Goal: Check status

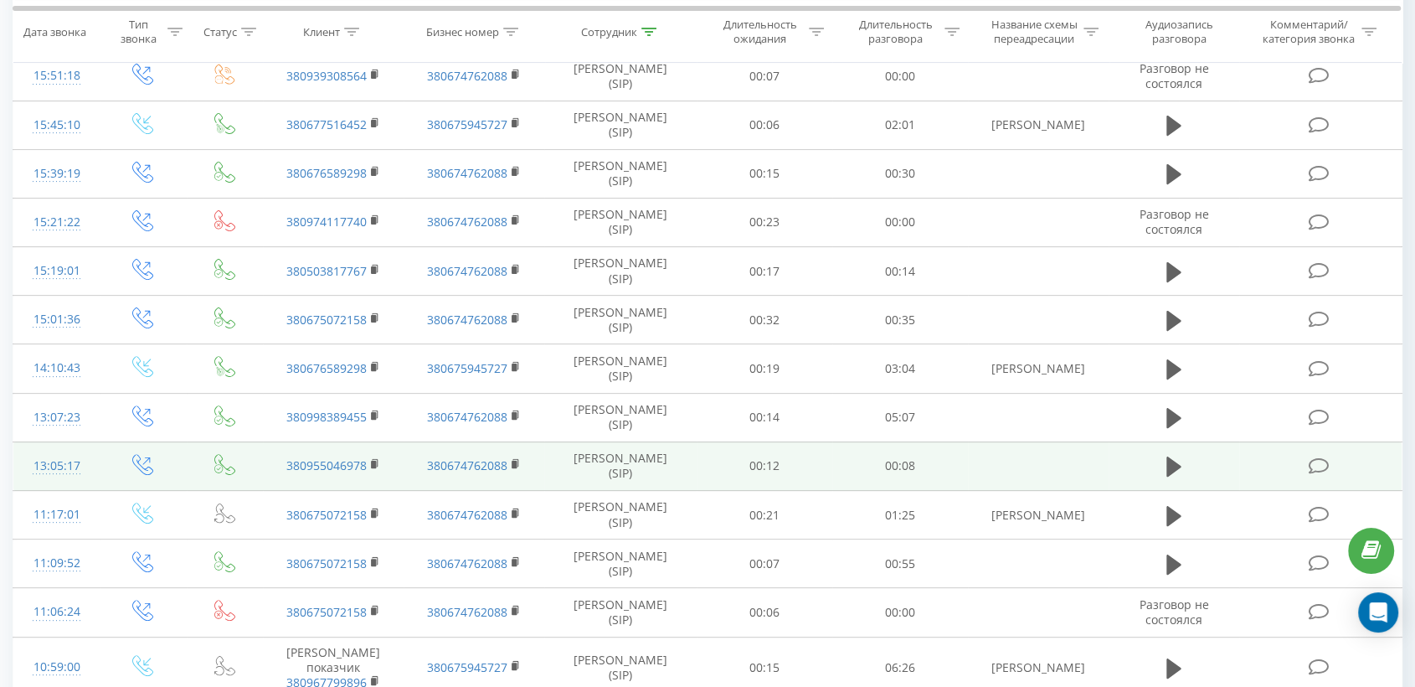
scroll to position [93, 0]
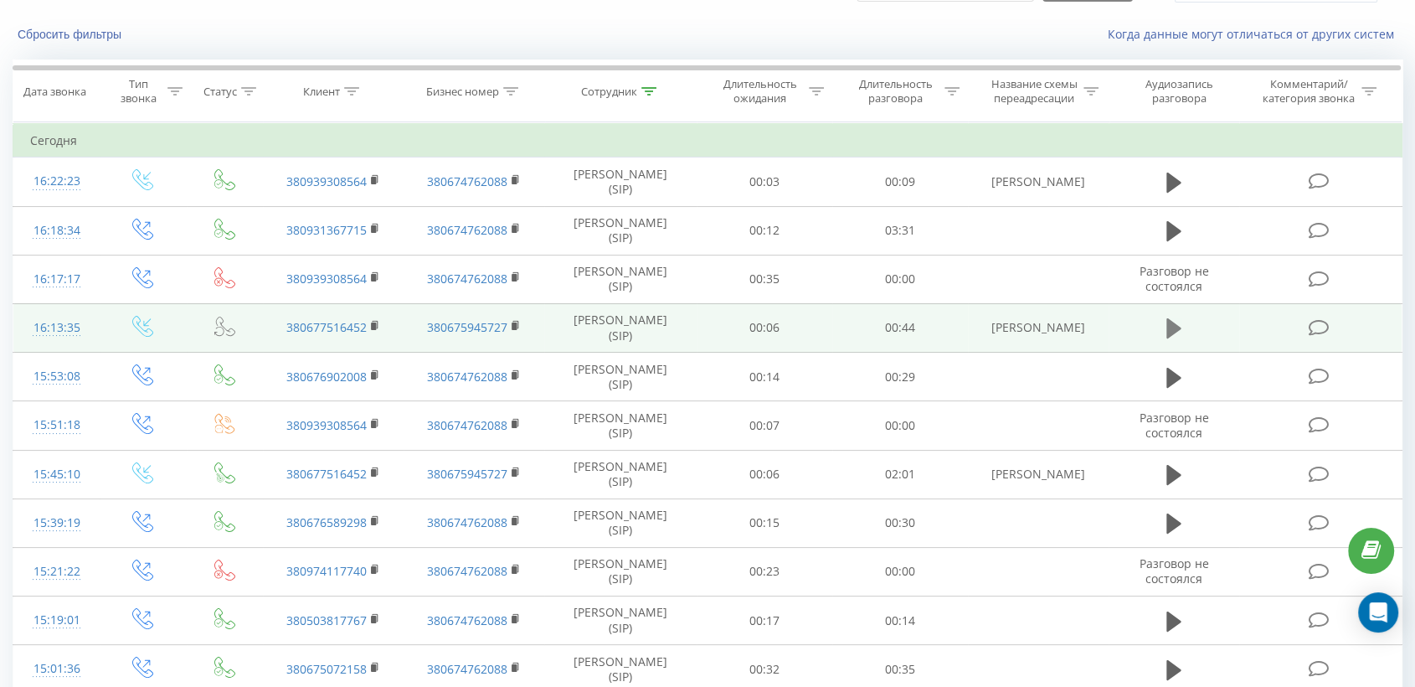
click at [1172, 322] on icon at bounding box center [1174, 328] width 15 height 20
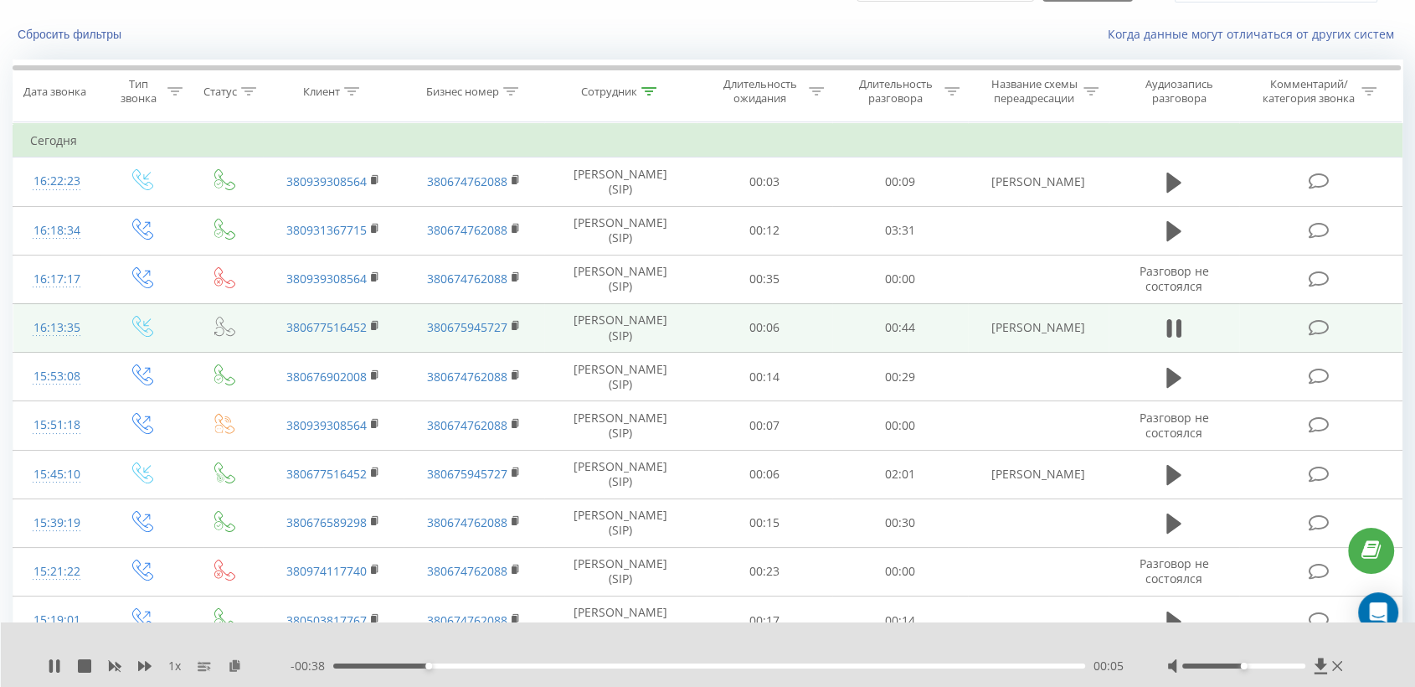
click at [1186, 319] on td at bounding box center [1174, 327] width 130 height 49
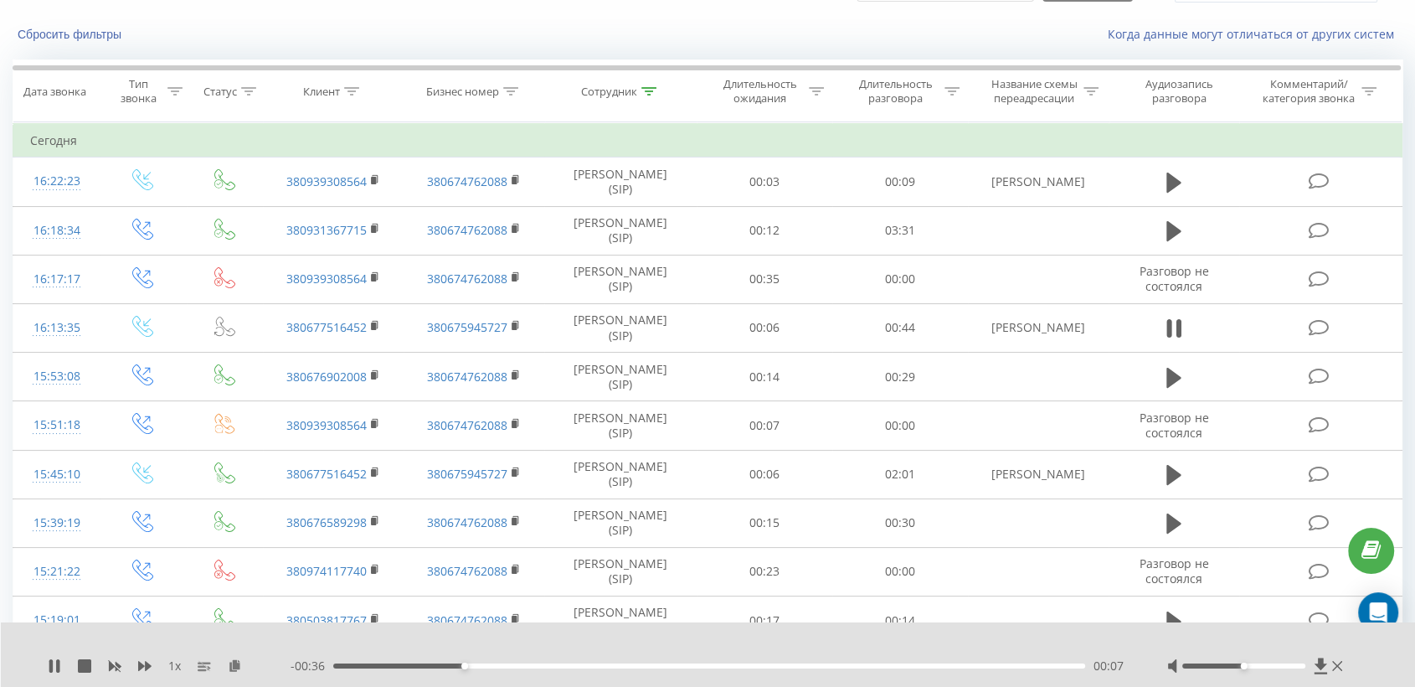
drag, startPoint x: 1174, startPoint y: 324, endPoint x: 1123, endPoint y: 332, distance: 51.8
click at [1173, 324] on icon at bounding box center [1174, 328] width 15 height 23
click at [374, 322] on rect at bounding box center [373, 326] width 5 height 8
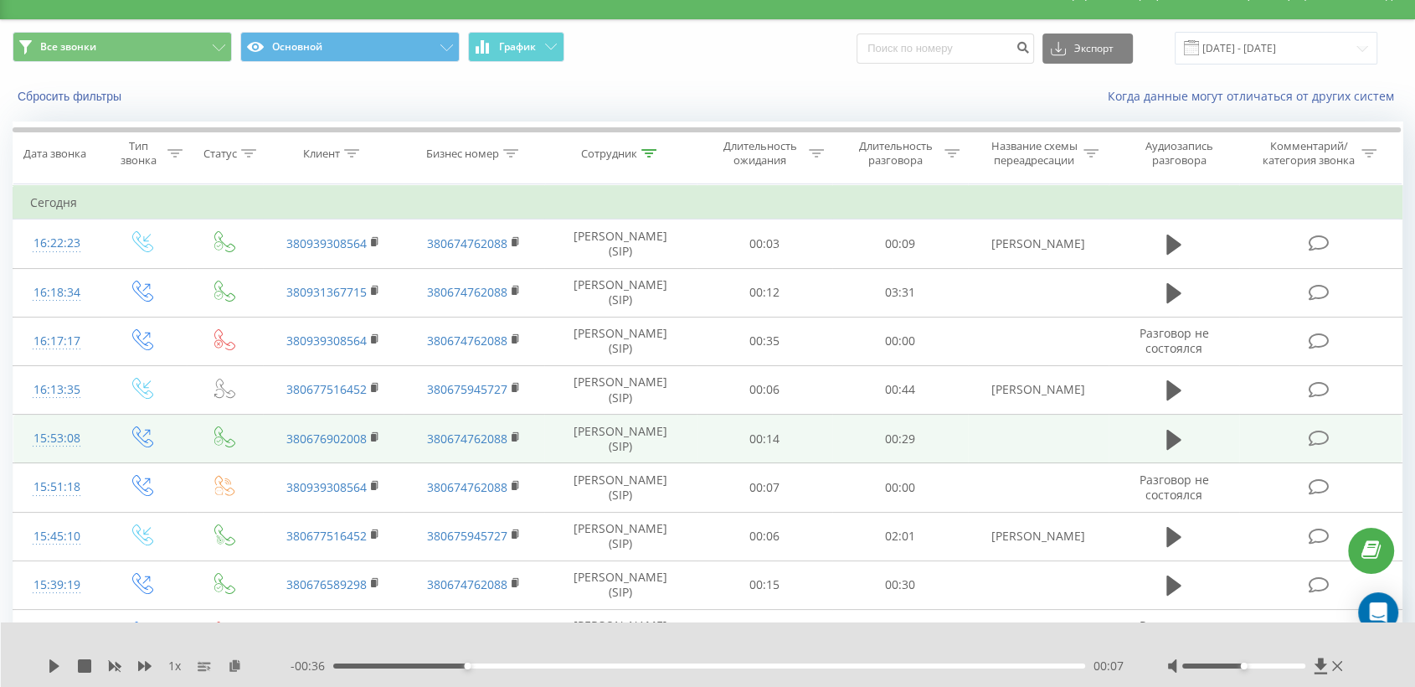
scroll to position [0, 0]
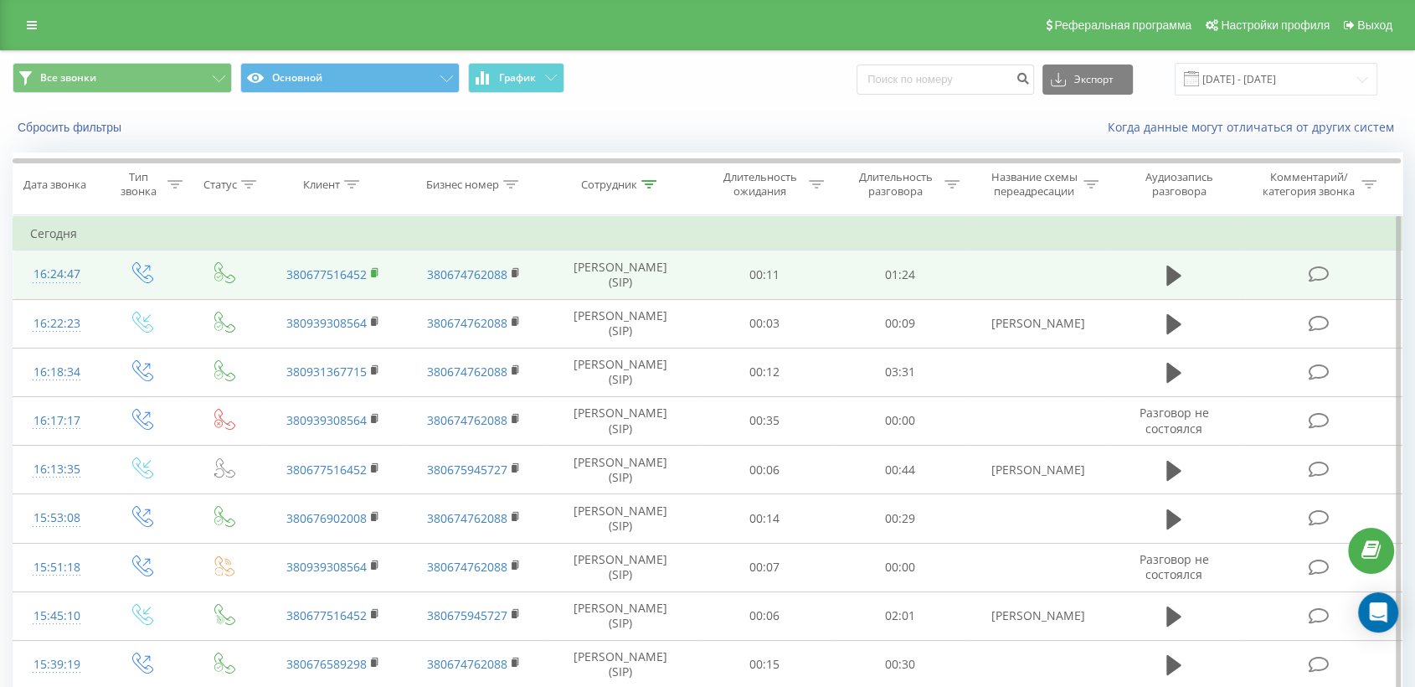
click at [375, 269] on icon at bounding box center [375, 273] width 9 height 12
